Goal: Task Accomplishment & Management: Manage account settings

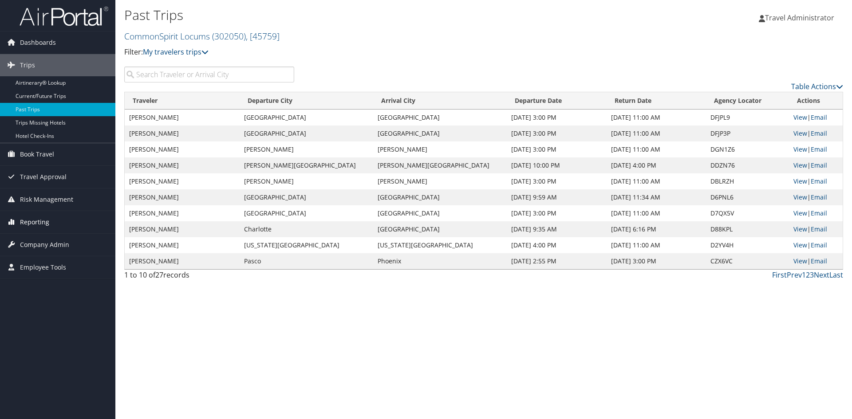
click at [35, 219] on span "Reporting" at bounding box center [34, 222] width 29 height 22
click at [37, 284] on span "Company Admin" at bounding box center [44, 285] width 49 height 22
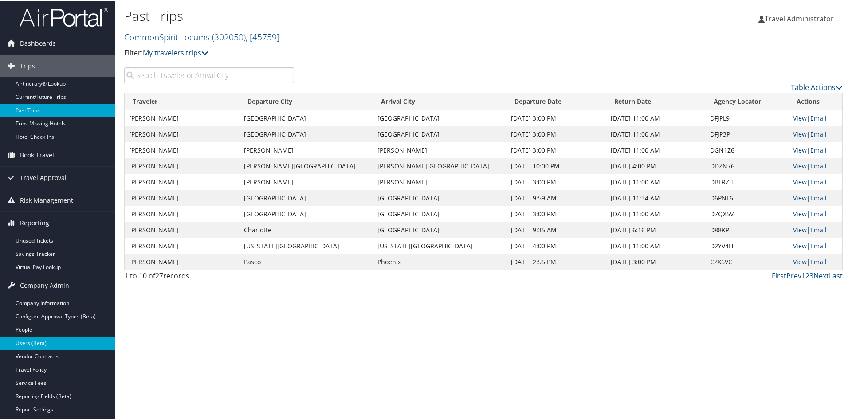
click at [33, 341] on link "Users (Beta)" at bounding box center [57, 342] width 115 height 13
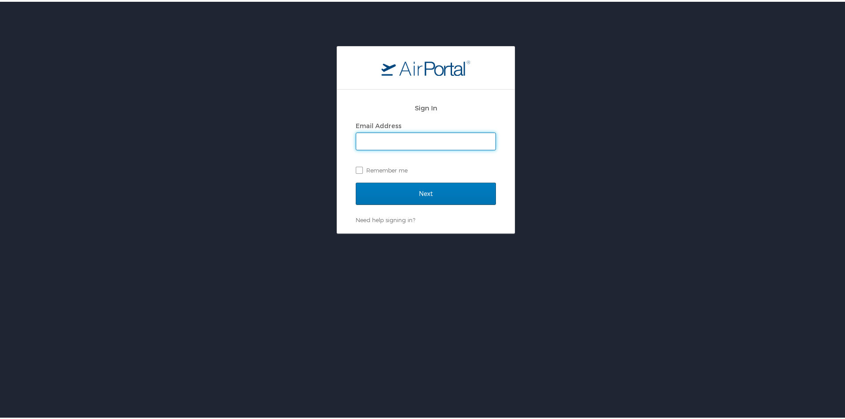
type input "[PERSON_NAME][EMAIL_ADDRESS][PERSON_NAME][DOMAIN_NAME]"
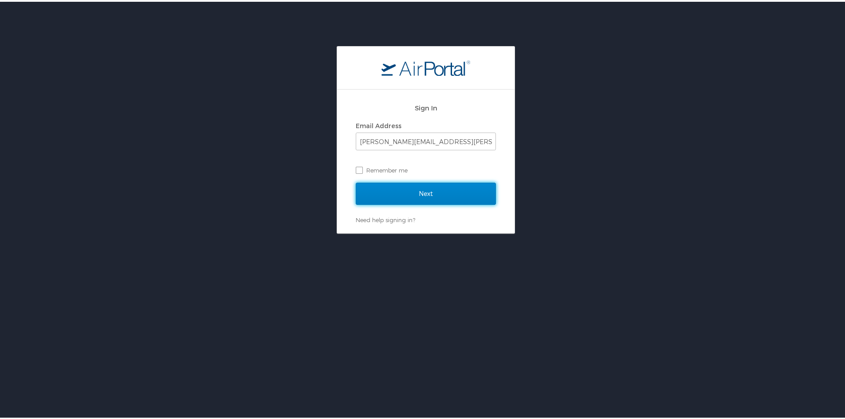
click at [420, 190] on input "Next" at bounding box center [426, 192] width 140 height 22
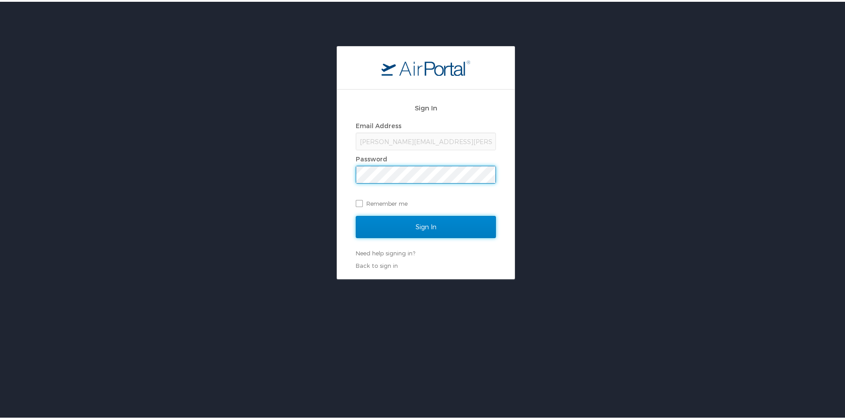
click at [409, 227] on input "Sign In" at bounding box center [426, 225] width 140 height 22
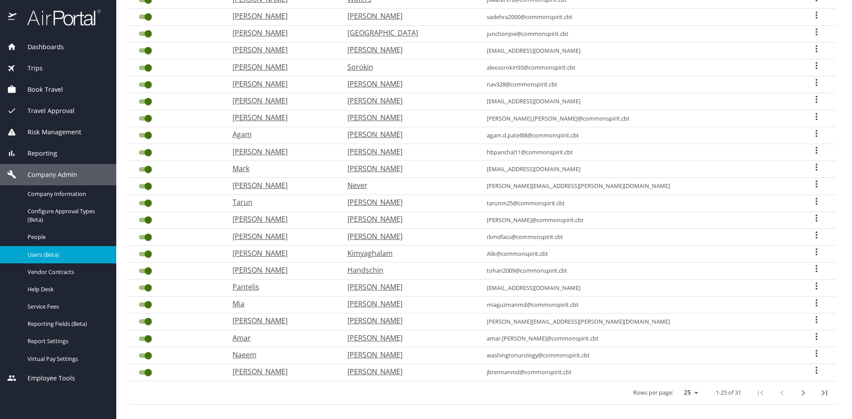
scroll to position [181, 0]
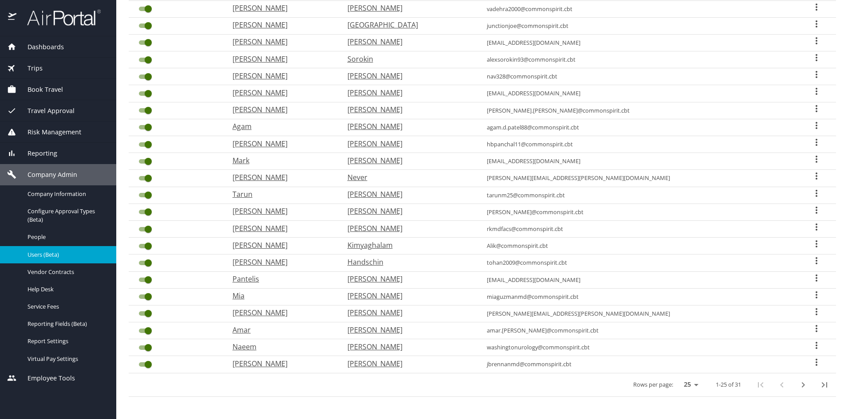
click at [798, 385] on icon "next page" at bounding box center [803, 385] width 11 height 11
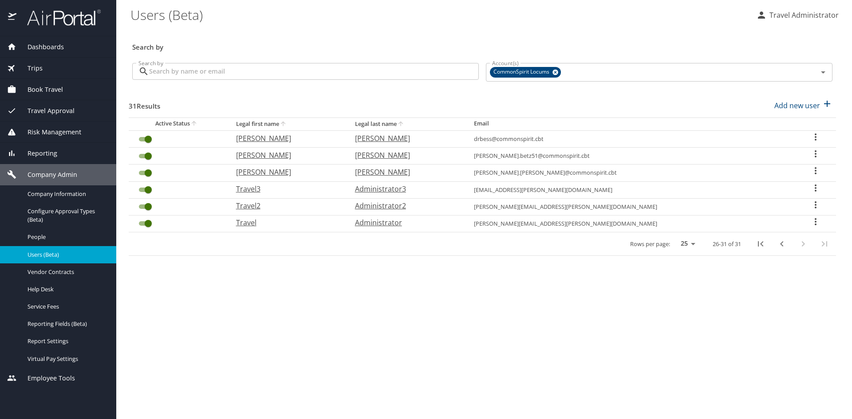
click at [427, 138] on p "Brackett" at bounding box center [405, 138] width 101 height 11
select select "US"
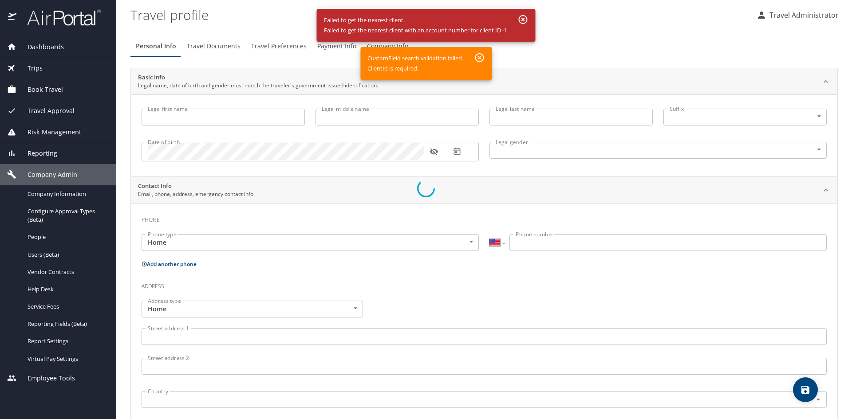
click at [523, 18] on div at bounding box center [426, 188] width 852 height 461
click at [51, 253] on div at bounding box center [426, 188] width 852 height 461
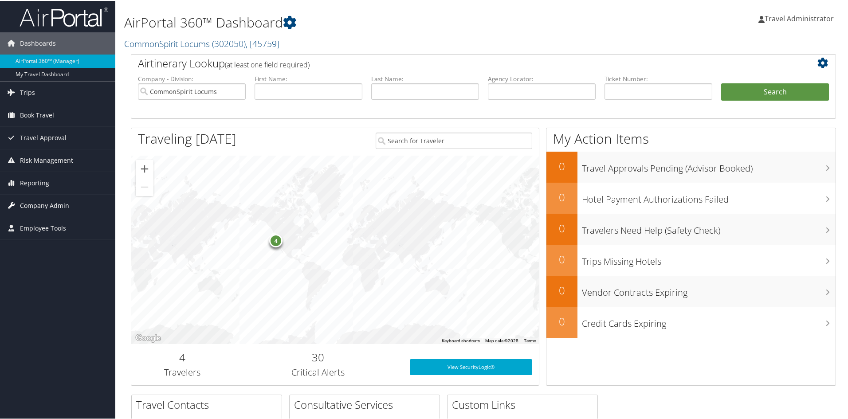
click at [34, 203] on span "Company Admin" at bounding box center [44, 205] width 49 height 22
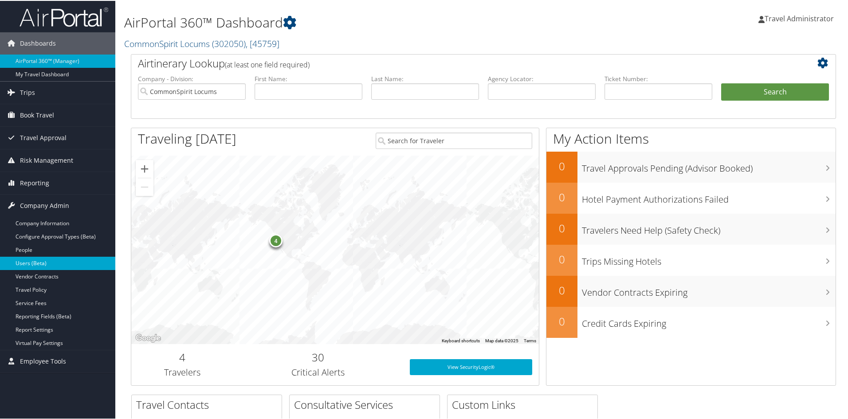
click at [32, 262] on link "Users (Beta)" at bounding box center [57, 262] width 115 height 13
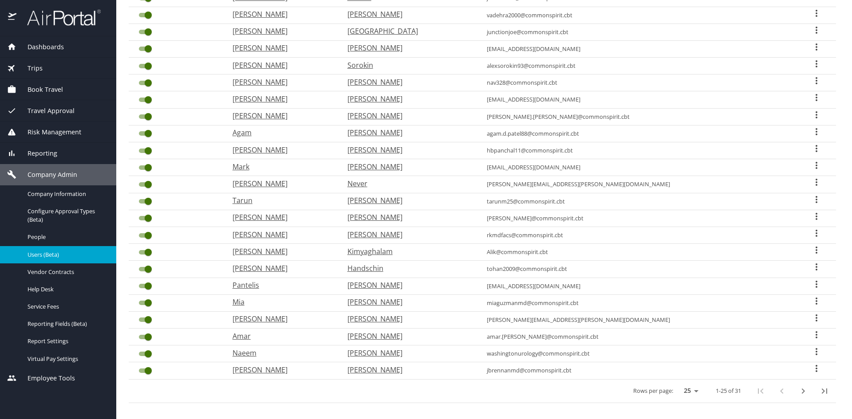
scroll to position [181, 0]
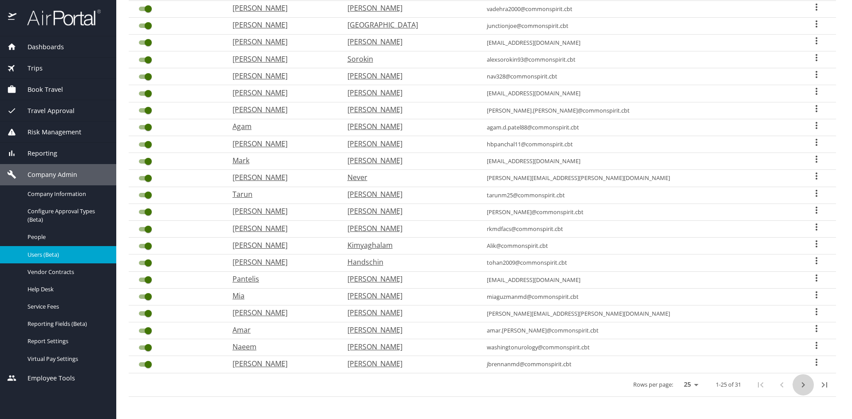
click at [800, 386] on icon "next page" at bounding box center [803, 385] width 11 height 11
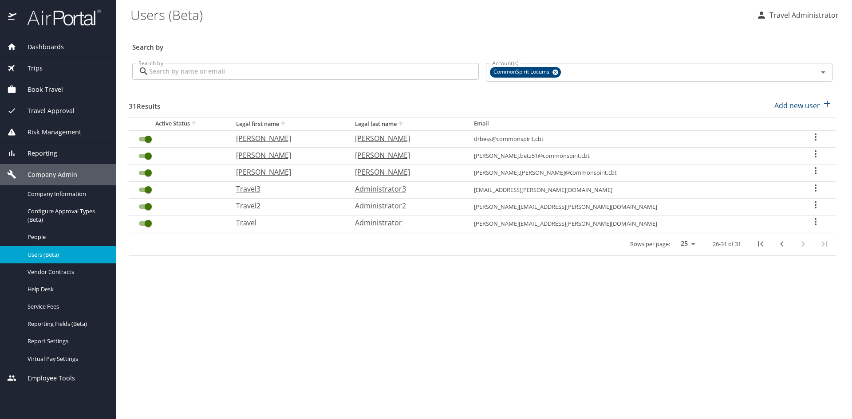
scroll to position [0, 0]
click at [425, 138] on p "[PERSON_NAME]" at bounding box center [405, 138] width 101 height 11
select select "US"
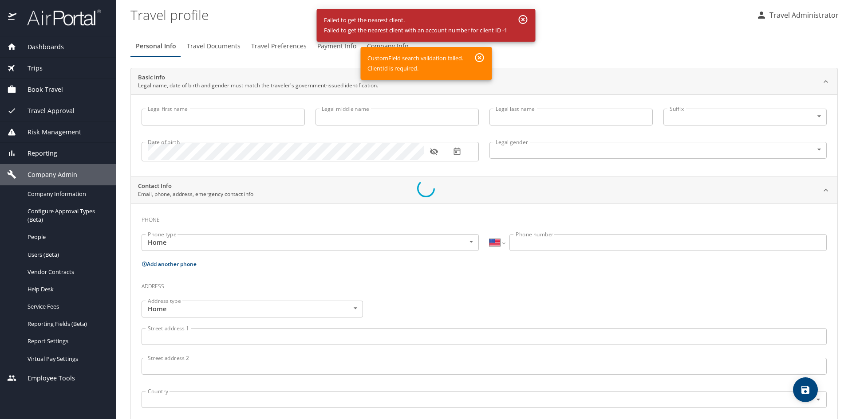
click at [51, 93] on div at bounding box center [426, 188] width 852 height 461
click at [53, 88] on div at bounding box center [426, 188] width 852 height 461
click at [53, 90] on div at bounding box center [426, 188] width 852 height 461
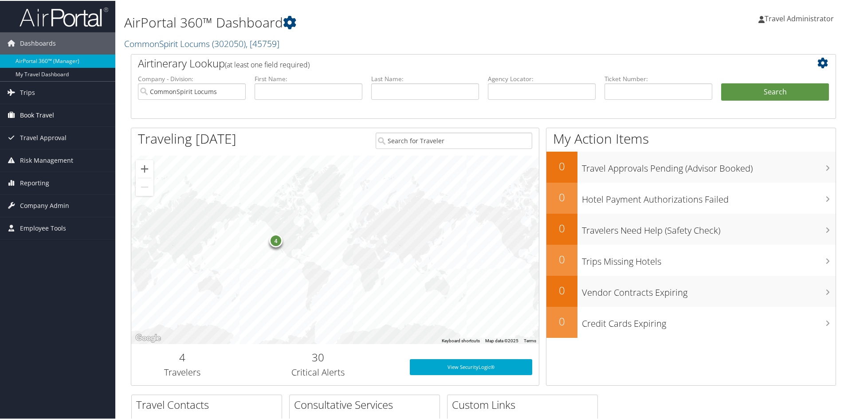
click at [20, 114] on span "Book Travel" at bounding box center [37, 114] width 34 height 22
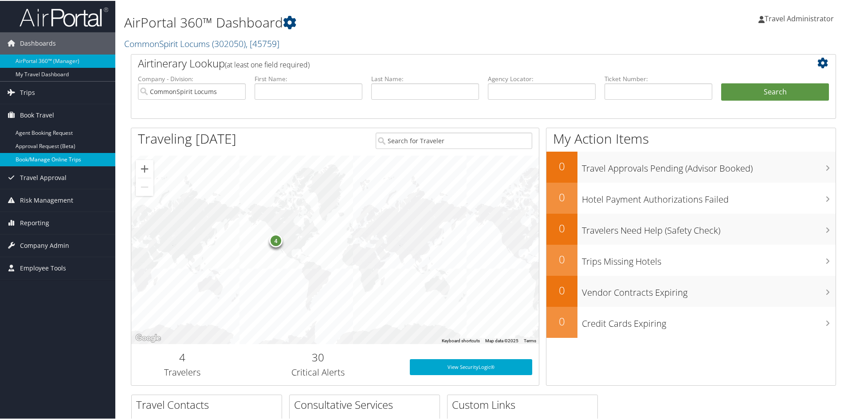
click at [32, 160] on link "Book/Manage Online Trips" at bounding box center [57, 158] width 115 height 13
